Goal: Check status: Check status

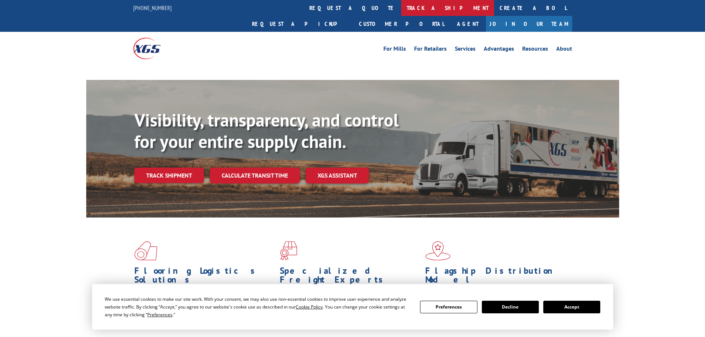
click at [401, 2] on link "track a shipment" at bounding box center [447, 8] width 93 height 16
click at [401, 10] on link "track a shipment" at bounding box center [447, 8] width 93 height 16
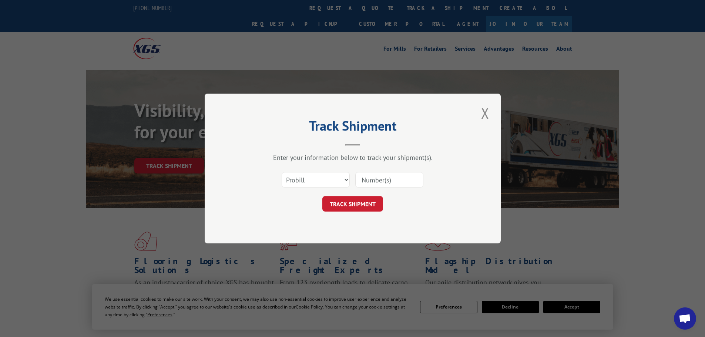
click at [302, 182] on select "Select category... Probill BOL PO" at bounding box center [316, 180] width 68 height 16
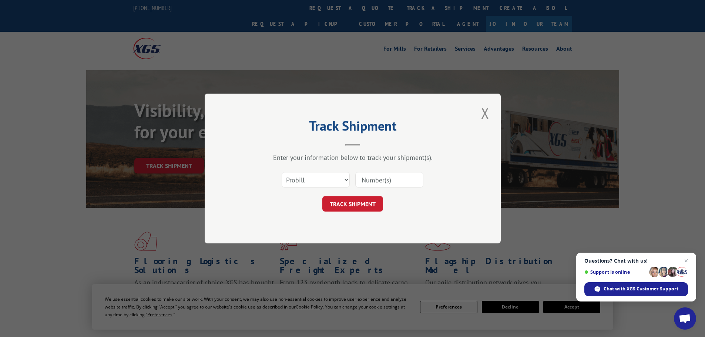
select select "po"
click at [282, 172] on select "Select category... Probill BOL PO" at bounding box center [316, 180] width 68 height 16
click at [399, 181] on input at bounding box center [389, 180] width 68 height 16
paste input "01549126"
type input "01549126"
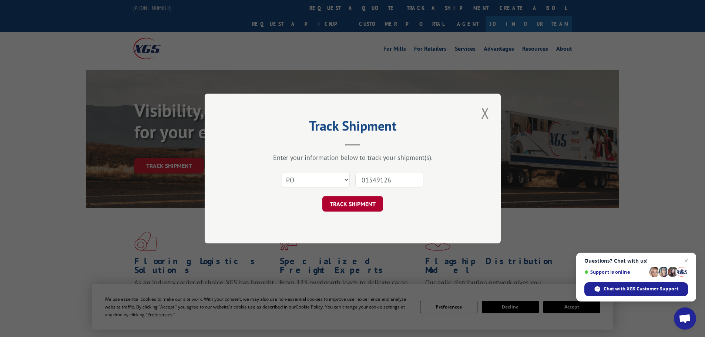
click at [359, 210] on button "TRACK SHIPMENT" at bounding box center [352, 204] width 61 height 16
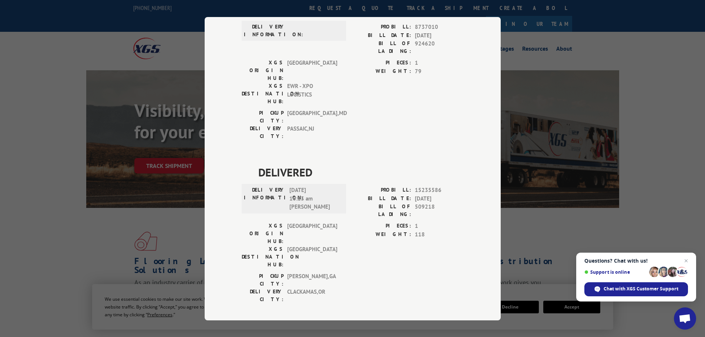
scroll to position [150, 0]
